Goal: Information Seeking & Learning: Learn about a topic

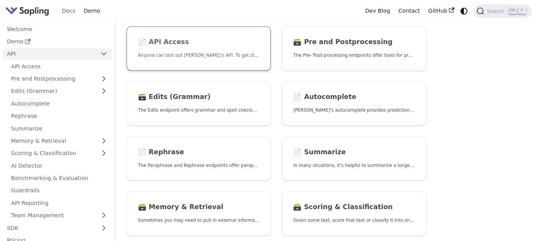
scroll to position [77, 0]
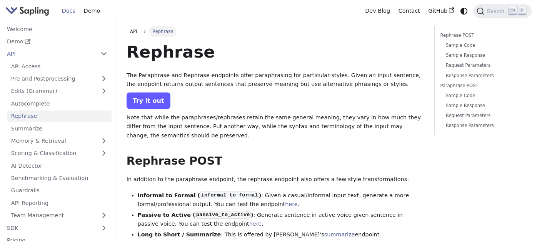
click at [145, 103] on link "Try it out" at bounding box center [148, 101] width 44 height 17
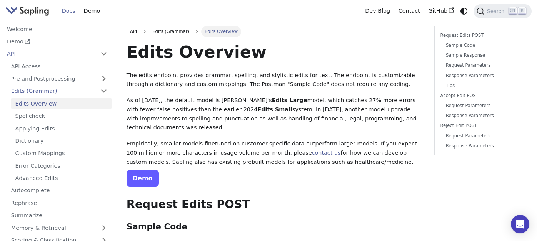
click at [146, 171] on link "Demo" at bounding box center [142, 178] width 32 height 17
